Goal: Transaction & Acquisition: Purchase product/service

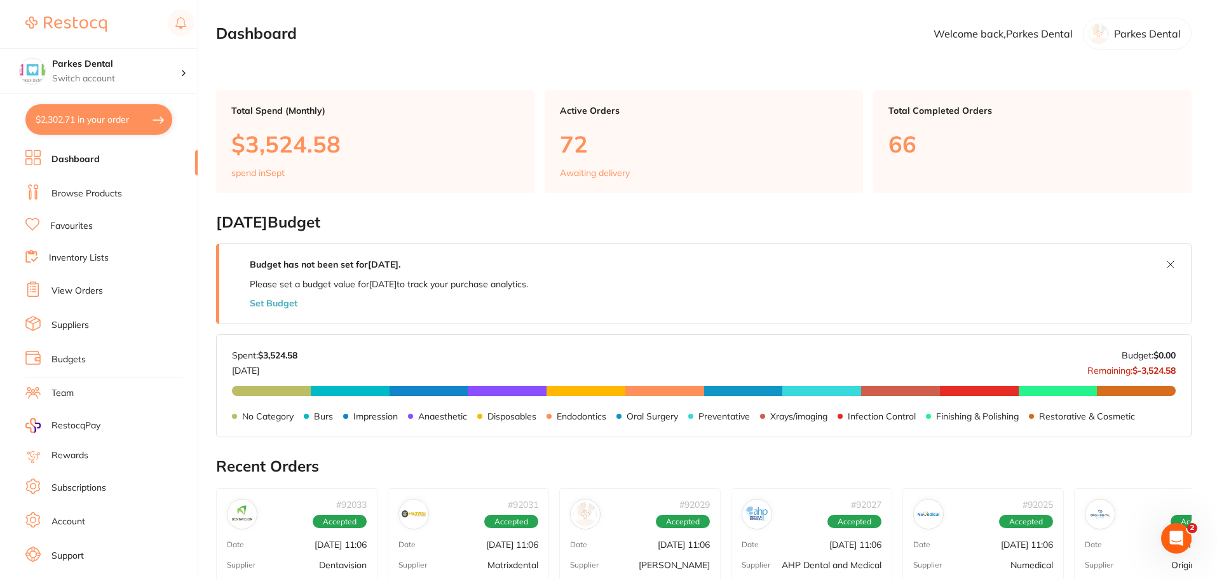
click at [67, 226] on link "Favourites" at bounding box center [71, 226] width 43 height 13
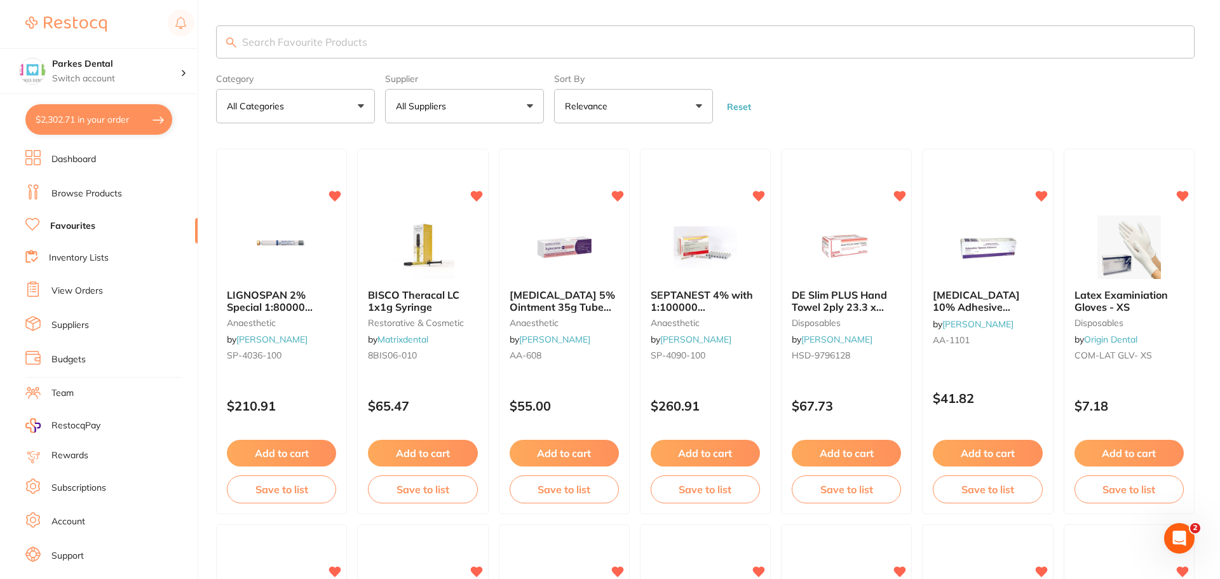
click at [291, 37] on input "search" at bounding box center [705, 41] width 979 height 33
type input "etch"
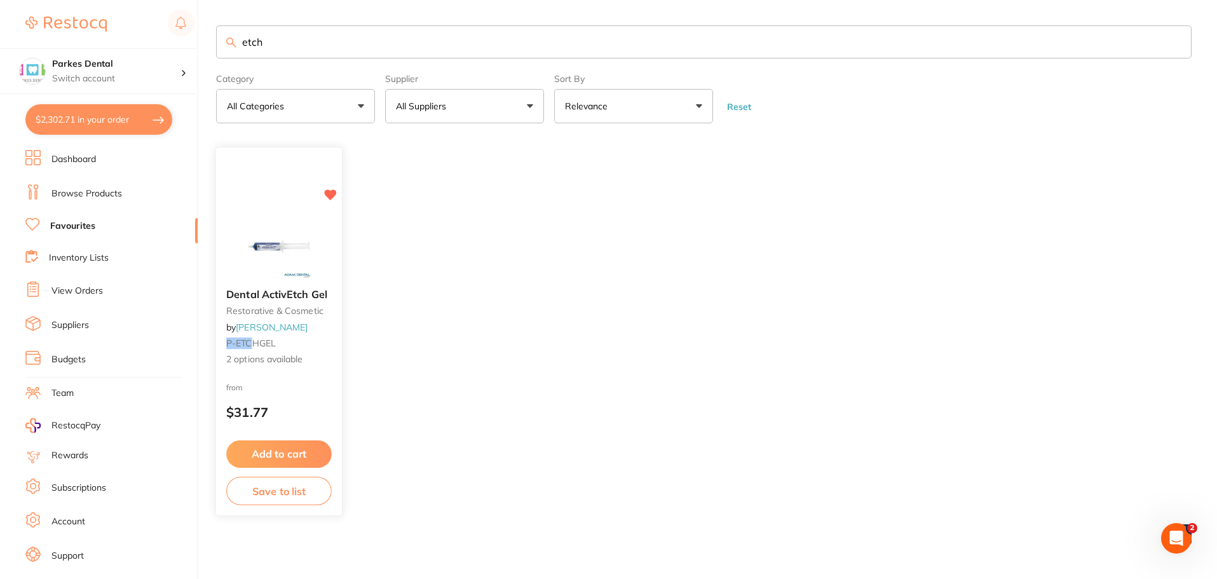
click at [276, 315] on small "restorative & cosmetic" at bounding box center [279, 311] width 106 height 10
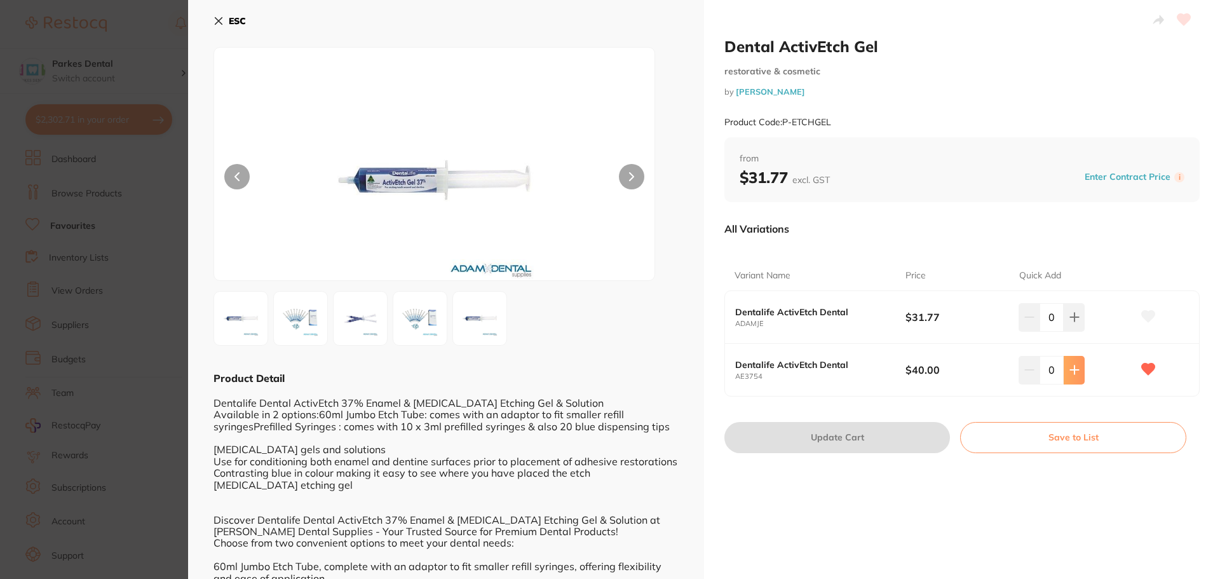
click at [1070, 365] on icon at bounding box center [1075, 370] width 10 height 10
type input "1"
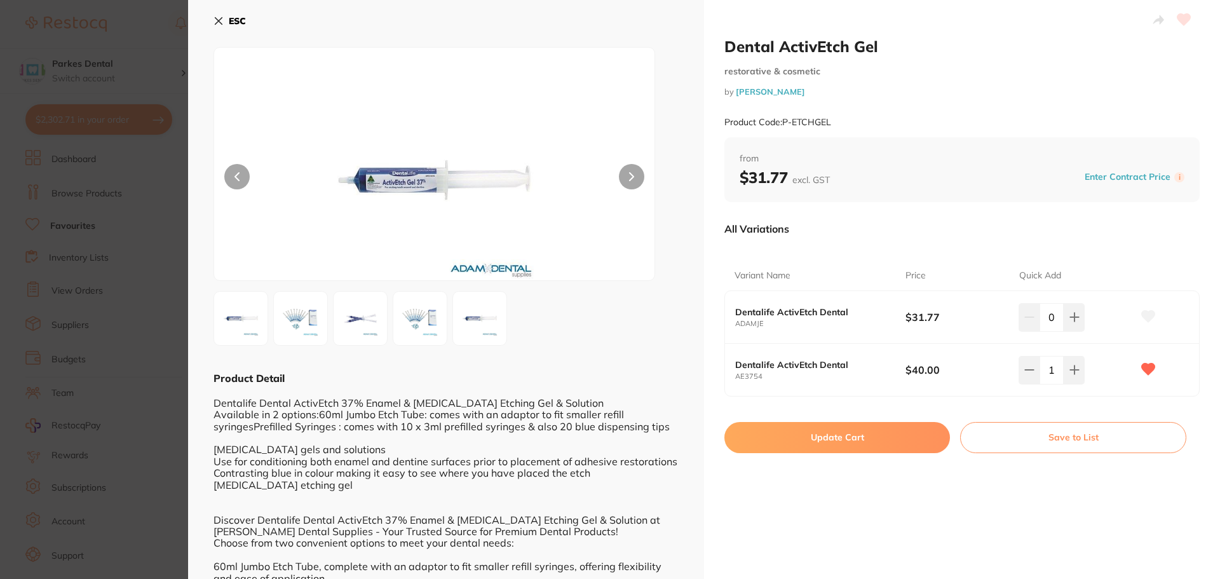
click at [881, 436] on button "Update Cart" at bounding box center [838, 437] width 226 height 31
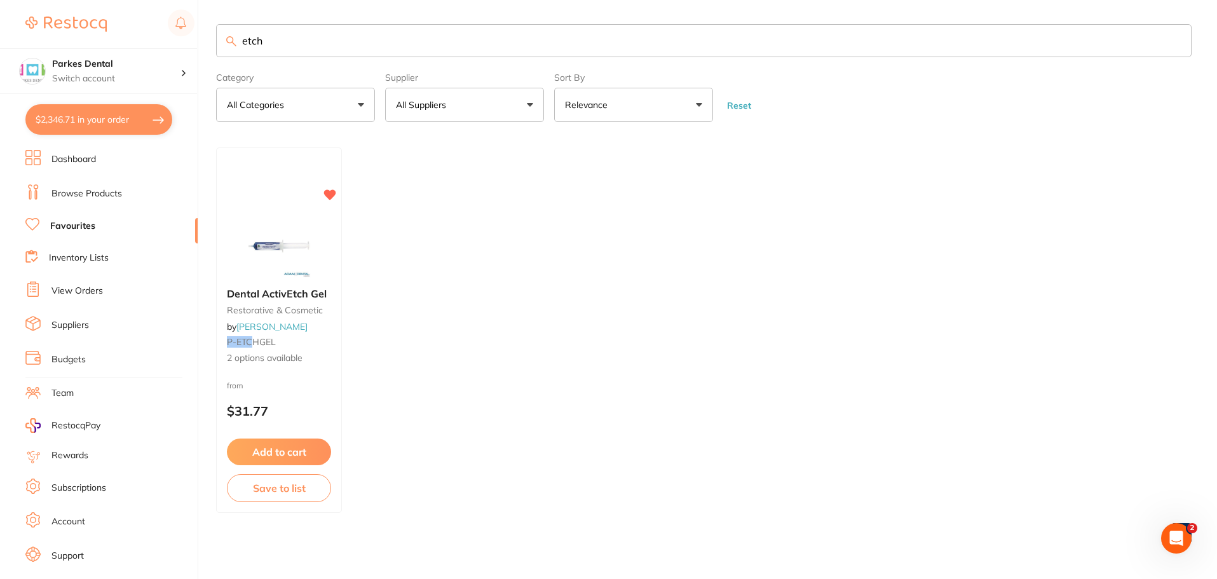
click at [89, 103] on section "Parkes Dental Switch account Parkes Dental United Pty Ltd Parkes Dental $2,346.…" at bounding box center [99, 289] width 198 height 579
click at [79, 115] on button "$2,346.71 in your order" at bounding box center [98, 119] width 147 height 31
checkbox input "true"
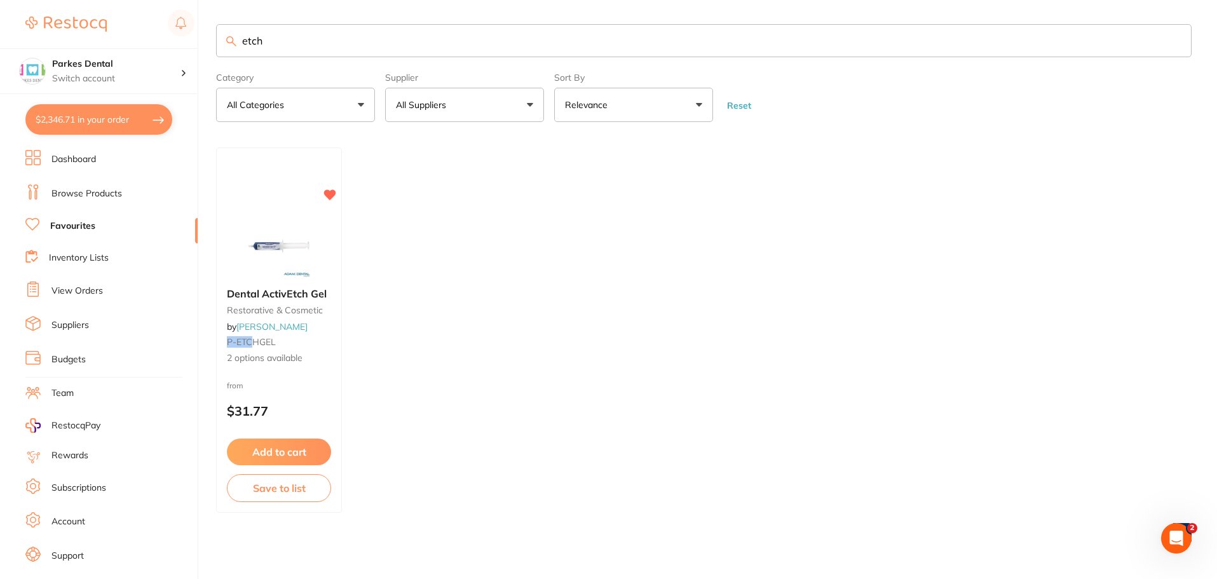
checkbox input "true"
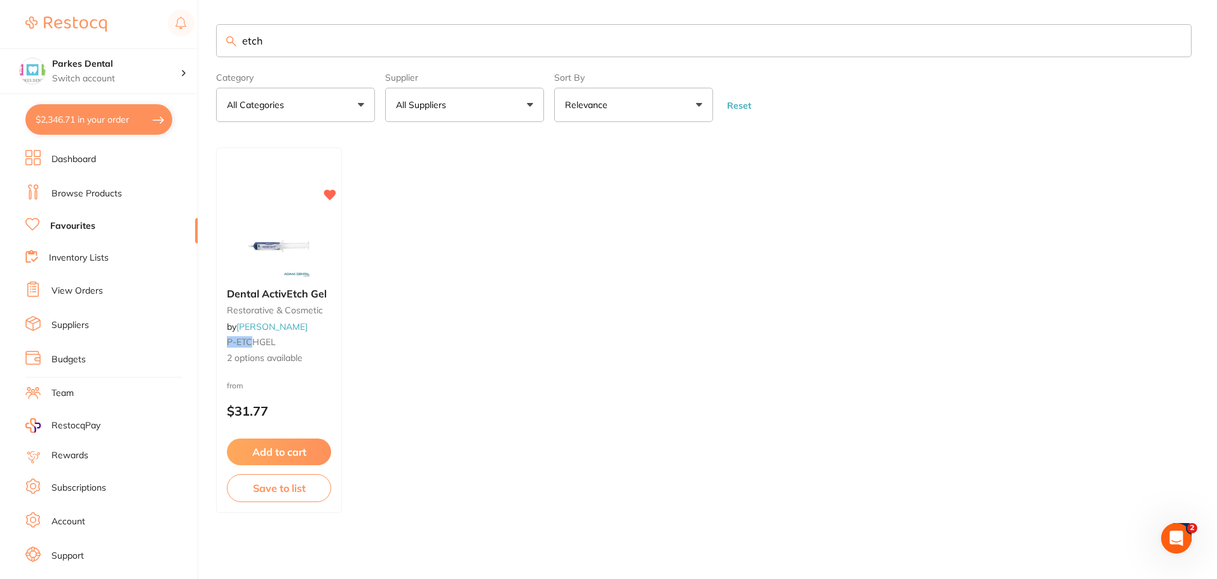
checkbox input "true"
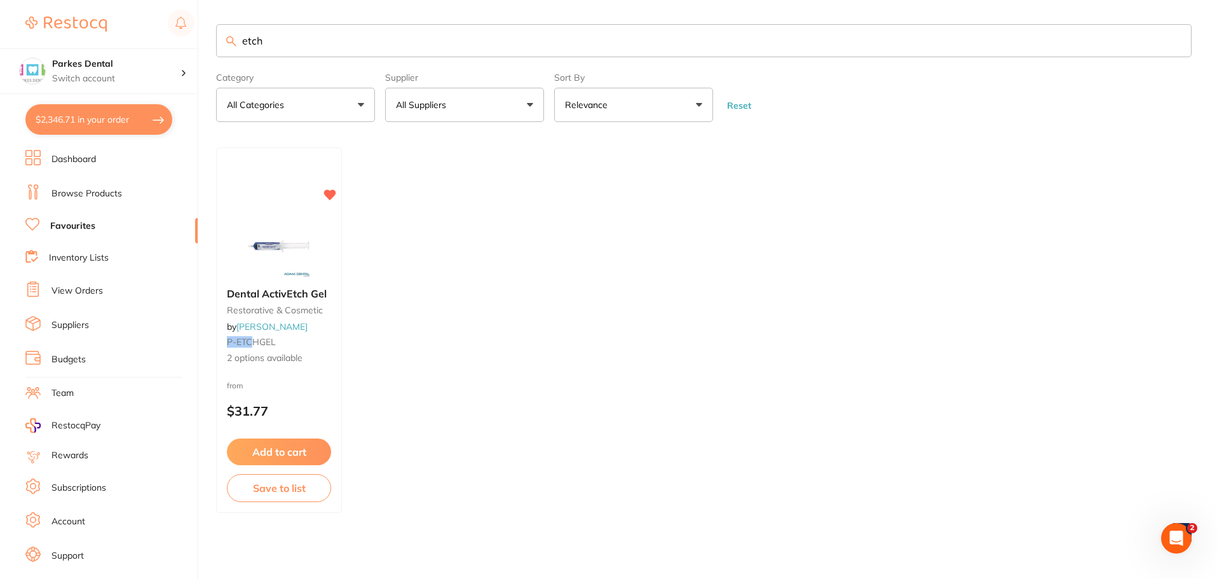
checkbox input "true"
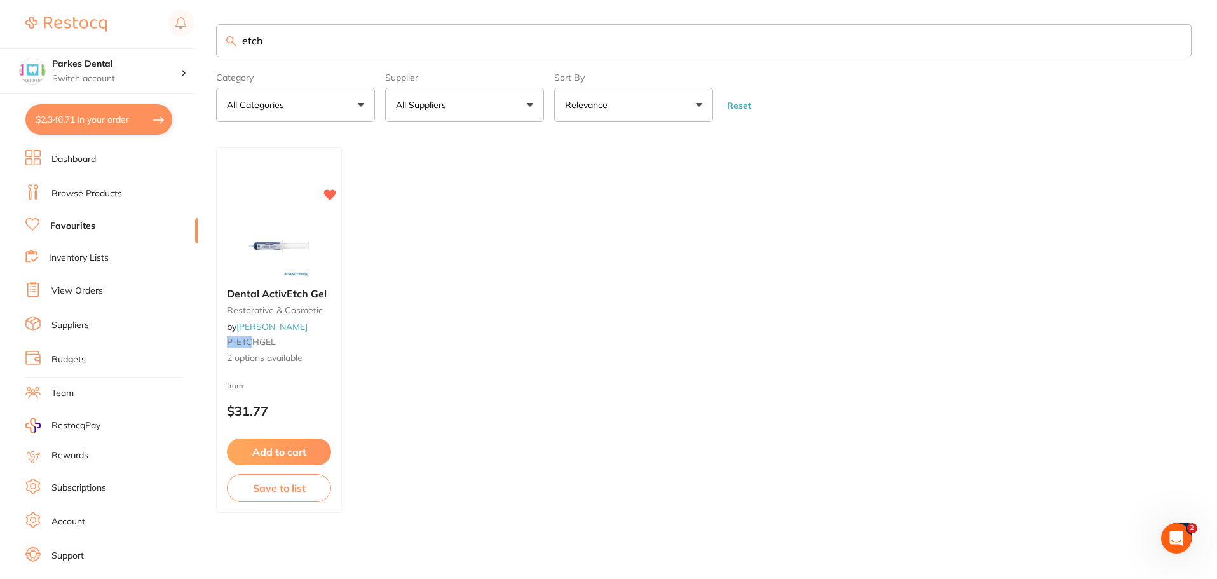
checkbox input "true"
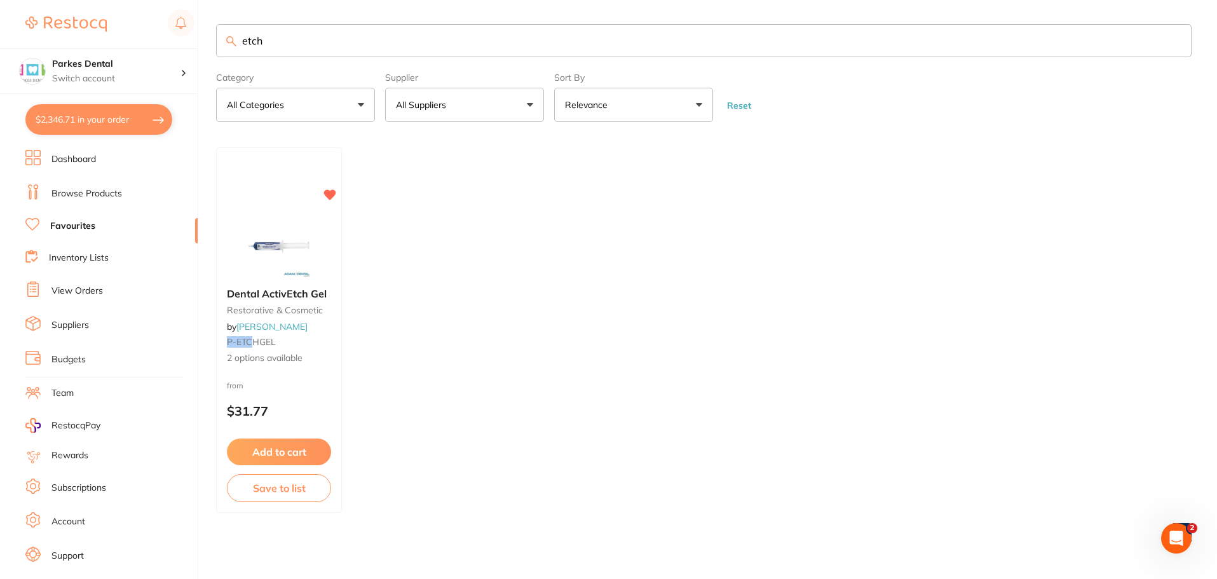
checkbox input "true"
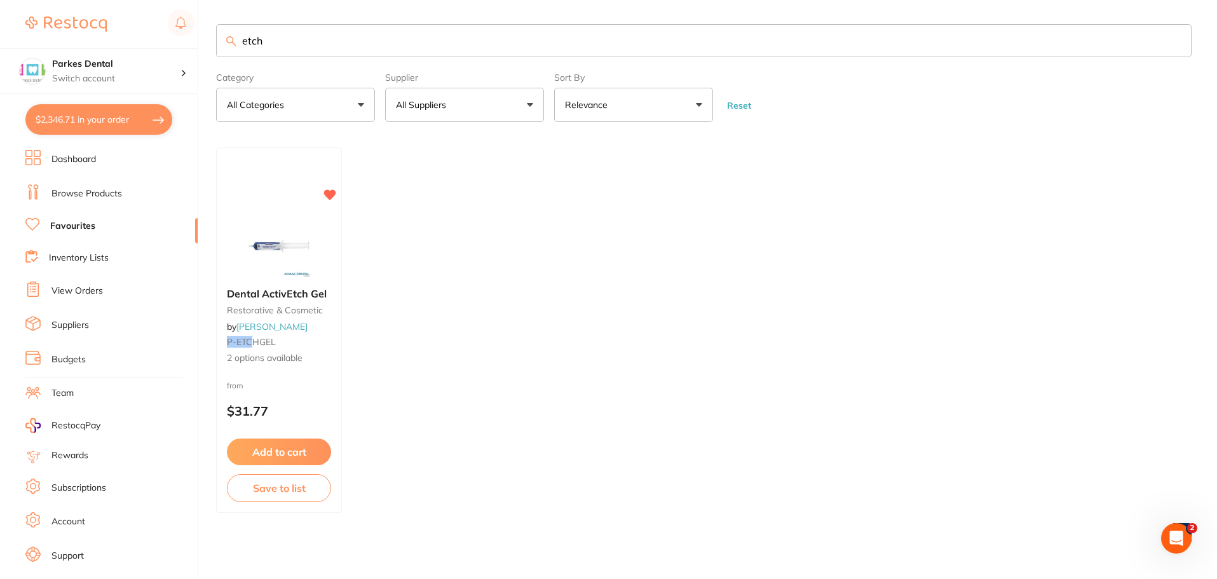
checkbox input "true"
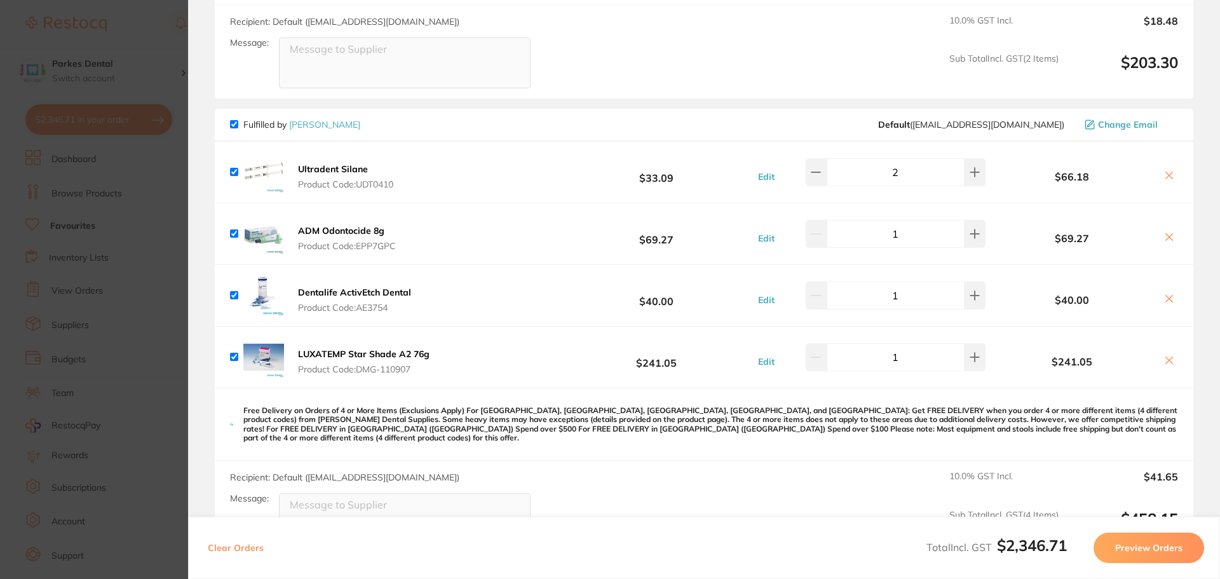
scroll to position [1271, 0]
